Goal: Task Accomplishment & Management: Use online tool/utility

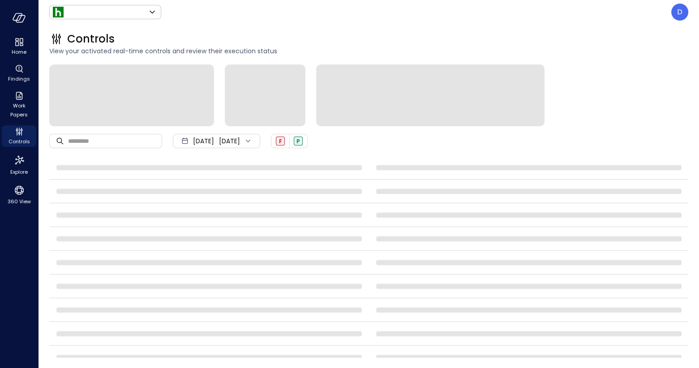
type input "*******"
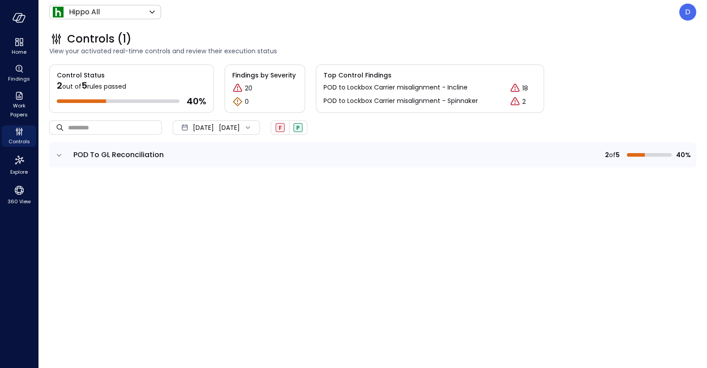
click at [54, 151] on td at bounding box center [58, 154] width 19 height 25
click at [57, 153] on icon "expand row" at bounding box center [59, 155] width 9 height 9
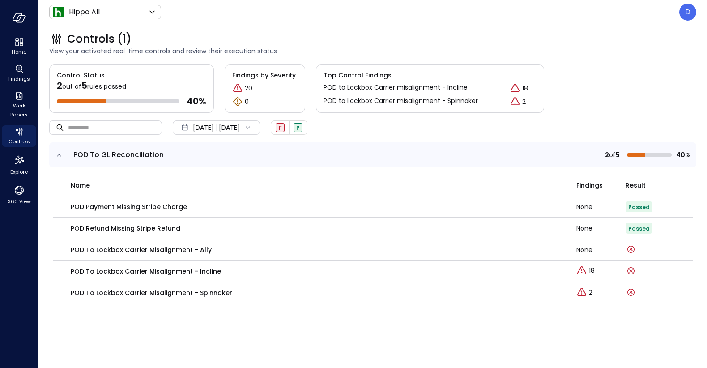
click at [58, 153] on icon "expand row" at bounding box center [59, 155] width 9 height 9
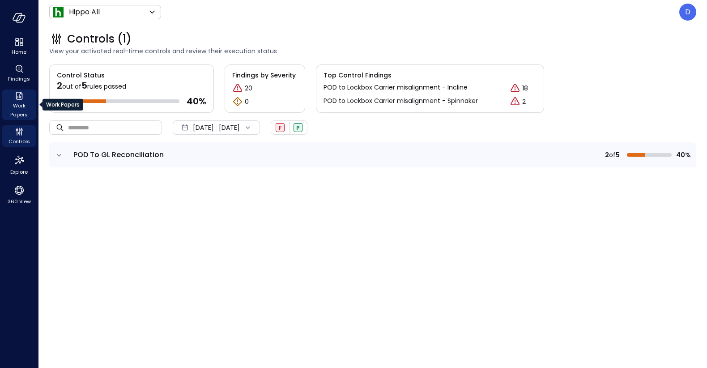
click at [13, 93] on div "Work Papers" at bounding box center [19, 105] width 34 height 30
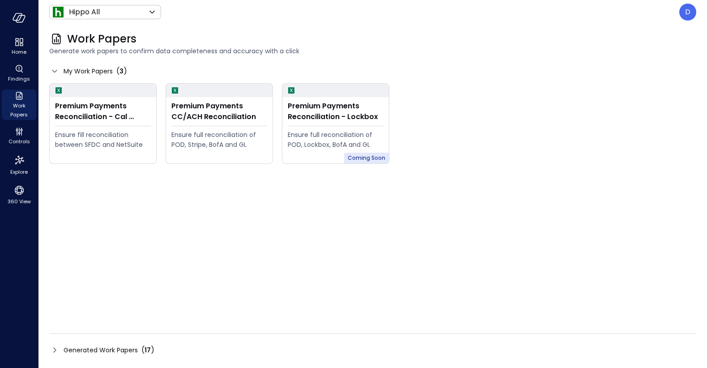
click at [67, 350] on span "Generated Work Papers" at bounding box center [101, 350] width 74 height 10
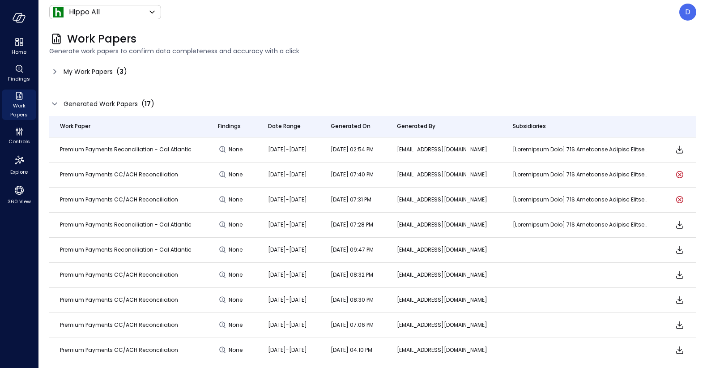
click at [54, 106] on icon at bounding box center [54, 103] width 11 height 11
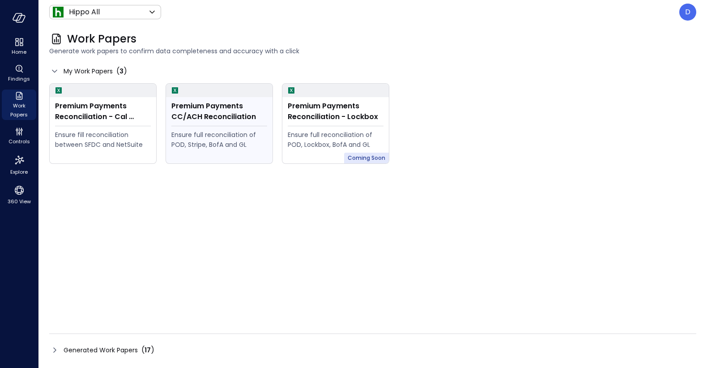
click at [196, 110] on div "Premium Payments CC/ACH Reconciliation" at bounding box center [219, 111] width 96 height 21
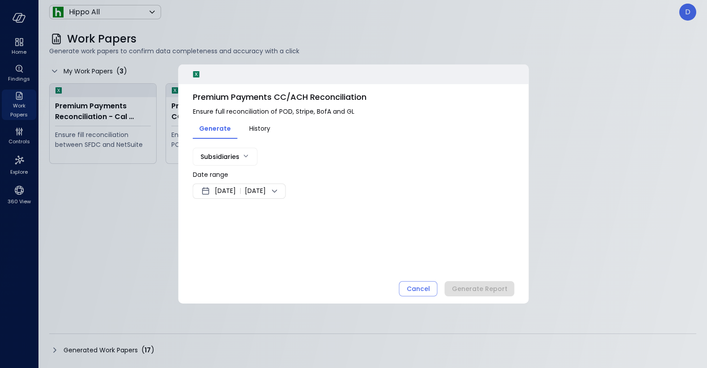
click at [236, 189] on span "[DATE]" at bounding box center [225, 191] width 21 height 11
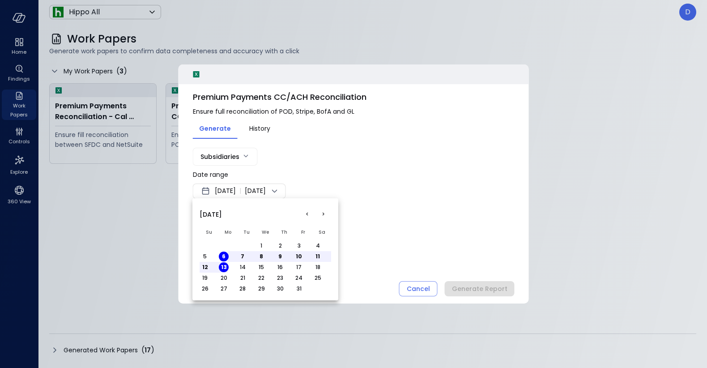
click at [308, 213] on button "<" at bounding box center [307, 214] width 16 height 16
click at [224, 244] on button "1" at bounding box center [224, 246] width 10 height 10
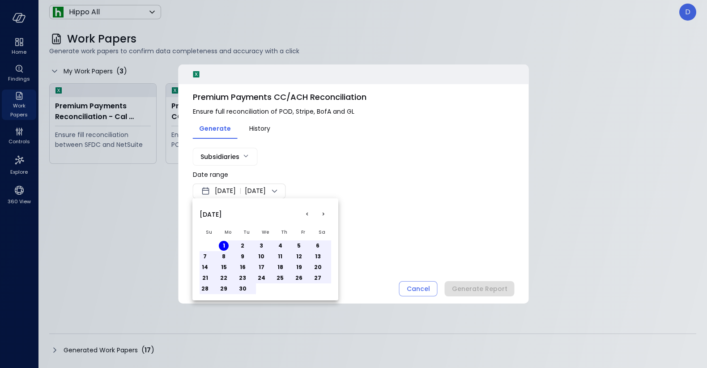
click at [244, 292] on button "30" at bounding box center [243, 289] width 10 height 10
click at [395, 252] on div at bounding box center [353, 184] width 707 height 368
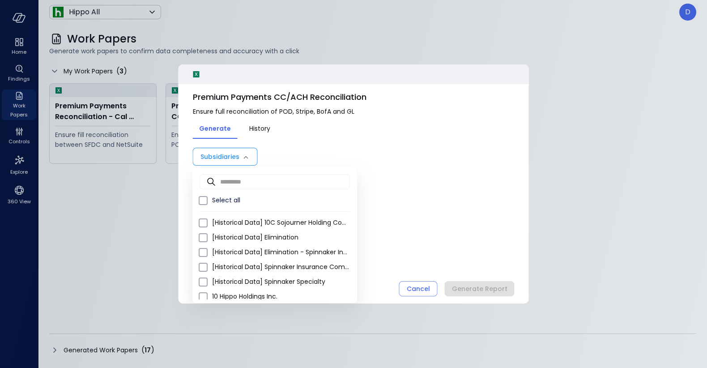
click at [237, 156] on body "Home Findings Work Papers Controls Explore 360 View Hippo All ******* ​ D Work …" at bounding box center [353, 184] width 707 height 368
click at [223, 198] on span "Select all" at bounding box center [281, 200] width 138 height 9
type input "**********"
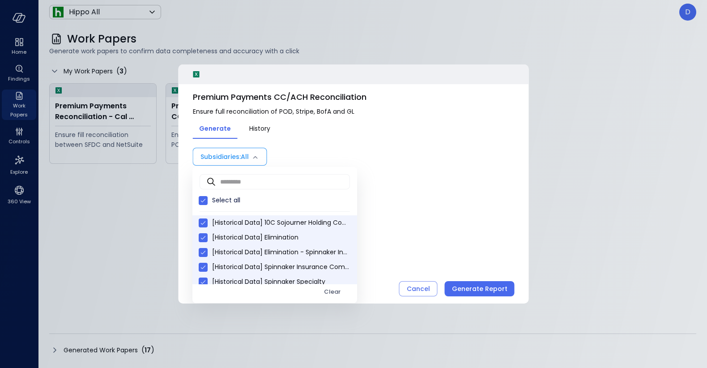
click at [402, 217] on div at bounding box center [353, 184] width 707 height 368
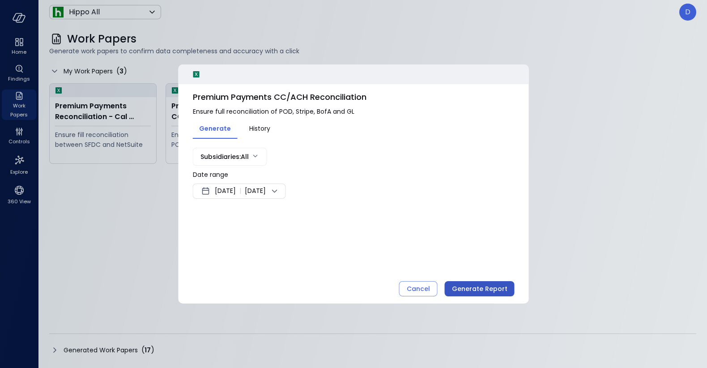
click at [470, 294] on button "Generate Report" at bounding box center [480, 288] width 70 height 15
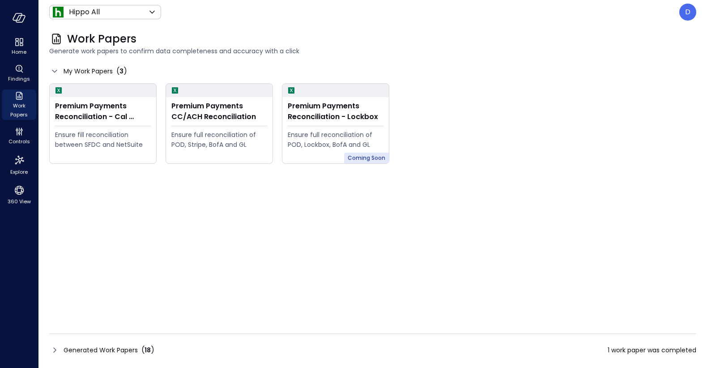
click at [138, 348] on div "Generated Work Papers ( 18 )" at bounding box center [109, 350] width 91 height 11
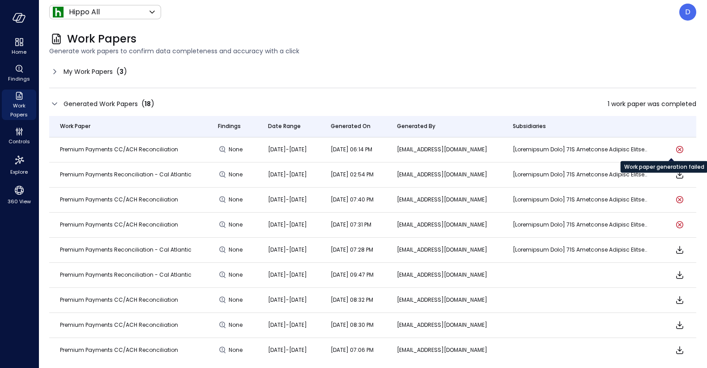
click at [676, 146] on icon "Work paper generation failed" at bounding box center [679, 149] width 7 height 7
